Goal: Communication & Community: Answer question/provide support

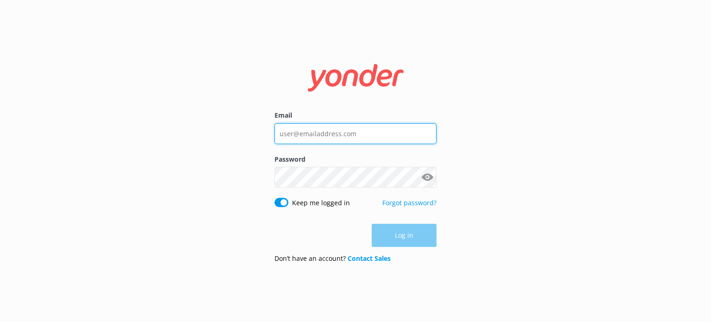
type input "[EMAIL_ADDRESS][DOMAIN_NAME]"
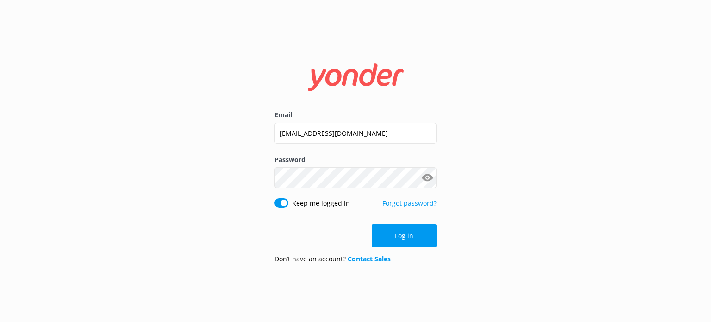
click at [402, 233] on div "Log in" at bounding box center [355, 235] width 162 height 23
click at [386, 237] on button "Log in" at bounding box center [404, 235] width 65 height 23
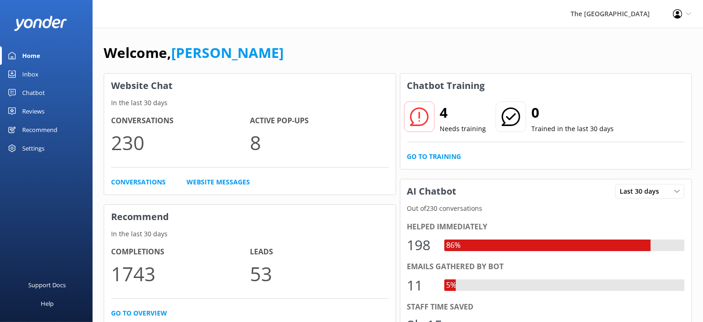
click at [26, 69] on div "Inbox" at bounding box center [30, 74] width 16 height 19
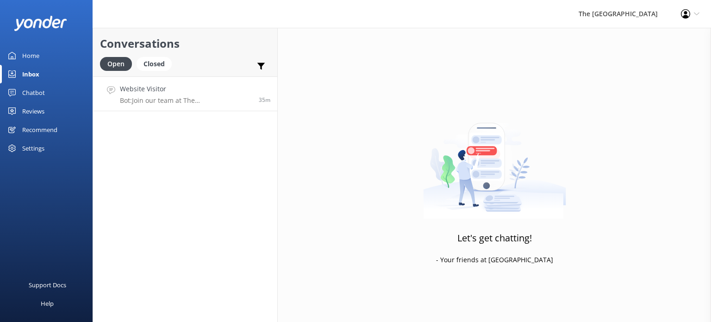
click at [228, 94] on h4 "Website Visitor" at bounding box center [186, 89] width 132 height 10
